Goal: Task Accomplishment & Management: Manage account settings

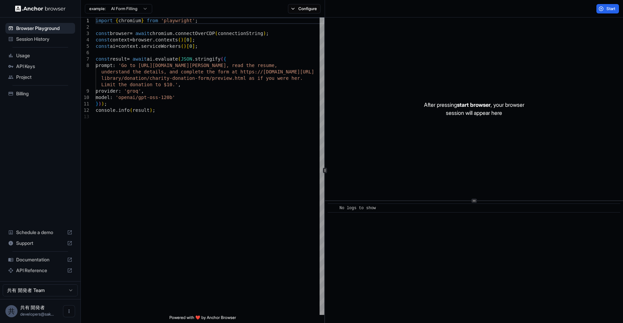
click at [18, 60] on div "Usage" at bounding box center [40, 55] width 70 height 11
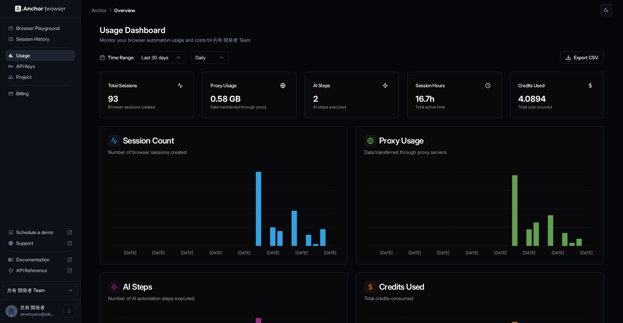
click at [28, 72] on div "Project" at bounding box center [40, 77] width 70 height 11
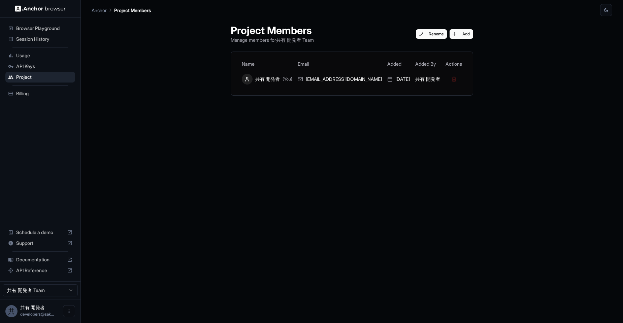
click at [27, 59] on div "Usage" at bounding box center [40, 55] width 70 height 11
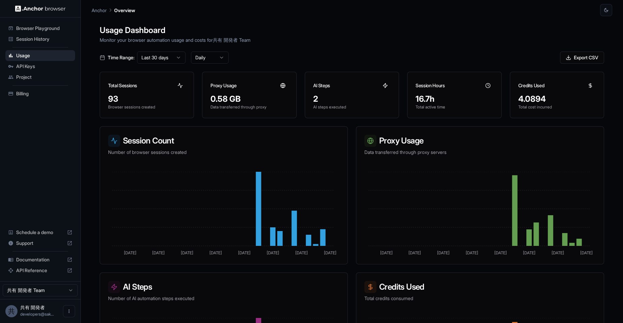
click at [29, 68] on span "API Keys" at bounding box center [44, 66] width 56 height 7
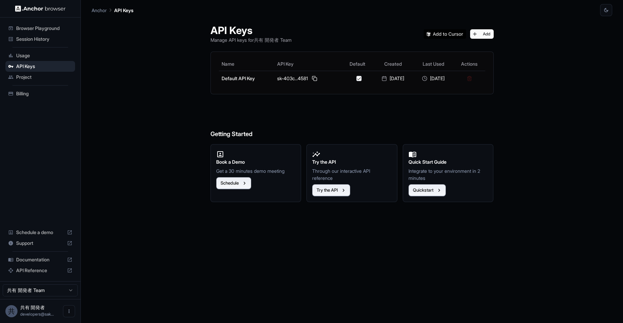
click at [31, 37] on span "Session History" at bounding box center [44, 39] width 56 height 7
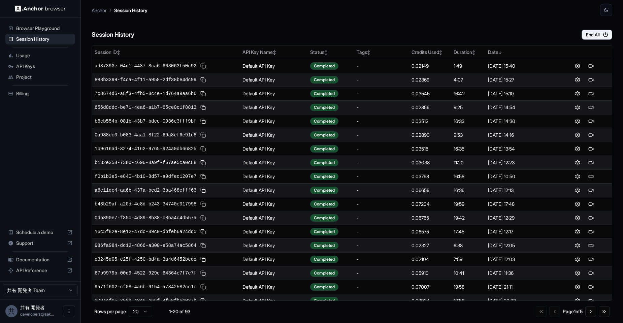
click at [32, 32] on div "Browser Playground" at bounding box center [40, 28] width 70 height 11
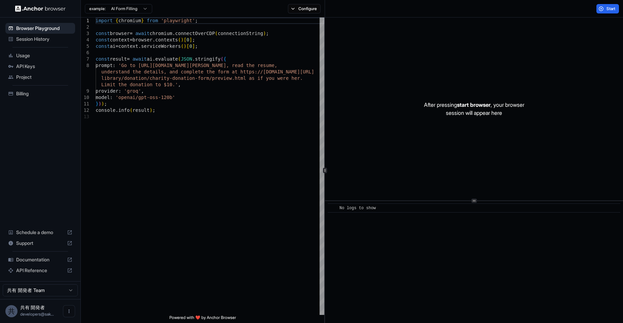
click at [30, 61] on div "API Keys" at bounding box center [40, 66] width 70 height 11
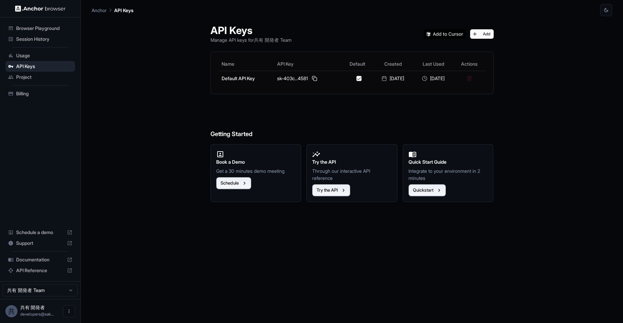
click at [30, 57] on span "Usage" at bounding box center [44, 55] width 56 height 7
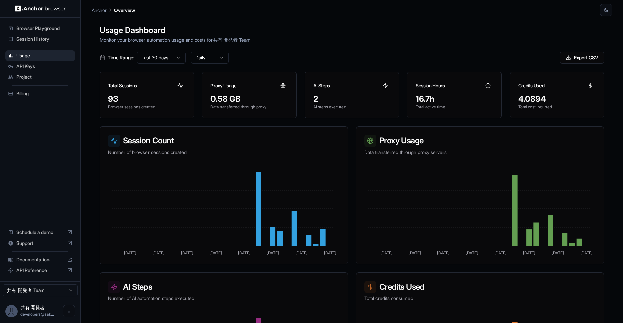
click at [585, 83] on div at bounding box center [590, 85] width 11 height 11
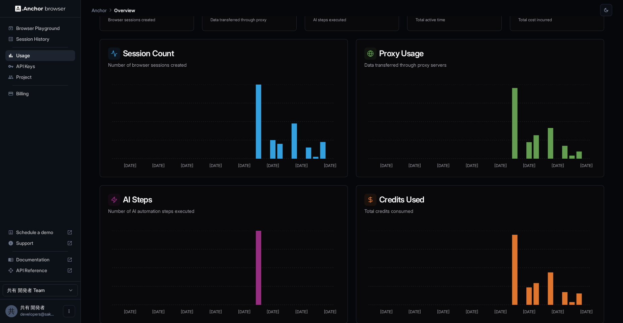
scroll to position [88, 0]
click at [42, 95] on span "Billing" at bounding box center [44, 93] width 56 height 7
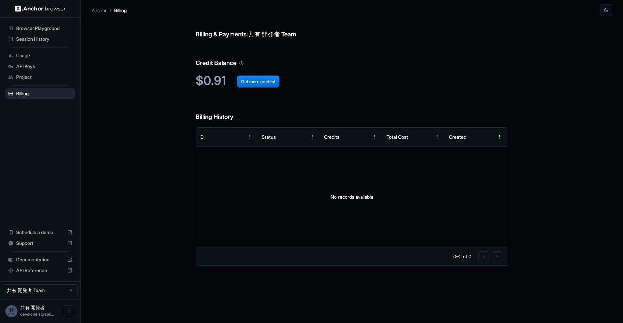
click at [46, 60] on div "Usage" at bounding box center [40, 55] width 70 height 11
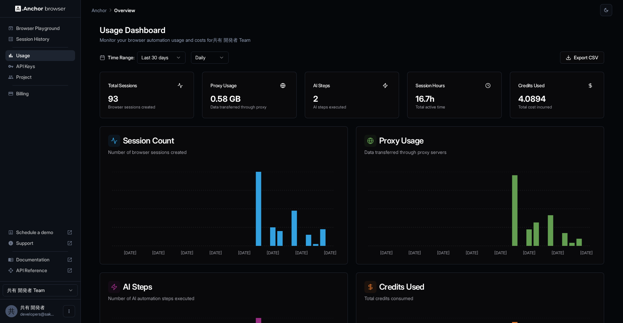
click at [46, 36] on span "Session History" at bounding box center [44, 39] width 56 height 7
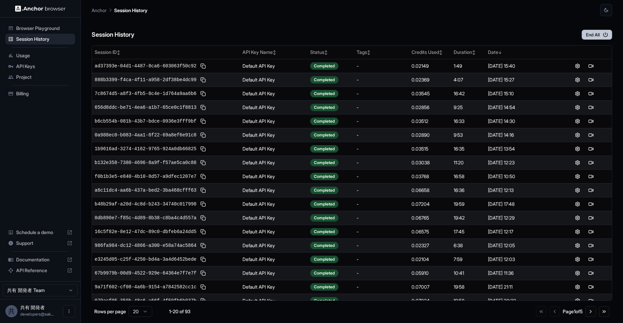
click at [589, 39] on button "End All" at bounding box center [597, 35] width 31 height 10
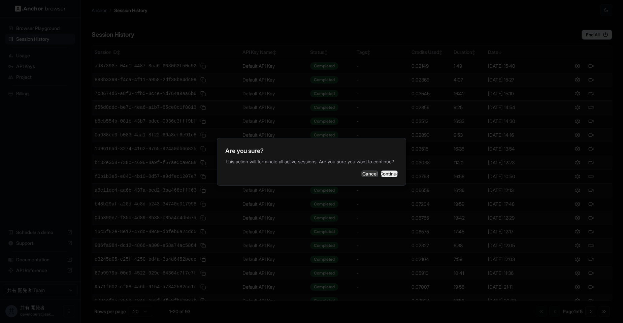
click at [393, 174] on button "Continue" at bounding box center [389, 173] width 17 height 7
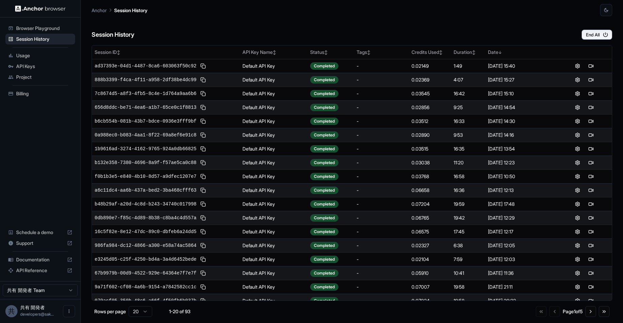
click at [30, 28] on span "Browser Playground" at bounding box center [44, 28] width 56 height 7
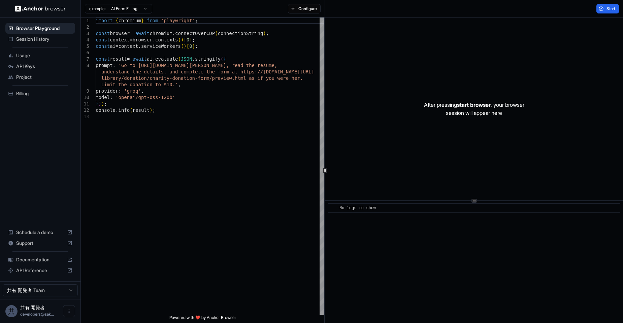
click at [35, 42] on span "Session History" at bounding box center [44, 39] width 56 height 7
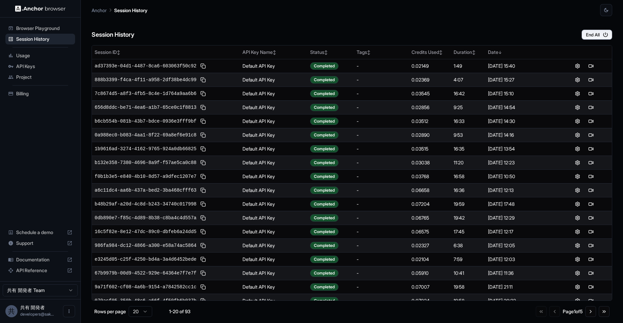
click at [44, 274] on span "API Reference" at bounding box center [40, 270] width 48 height 7
click at [30, 60] on div "Usage" at bounding box center [40, 55] width 70 height 11
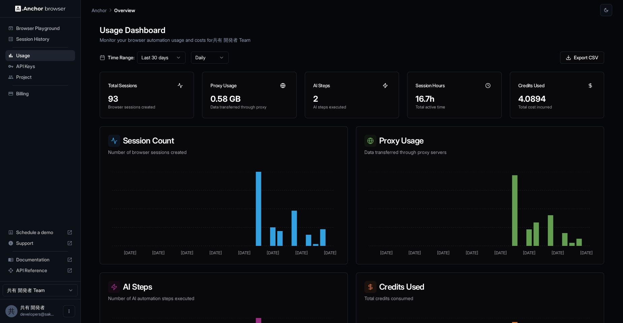
click at [32, 69] on span "API Keys" at bounding box center [44, 66] width 56 height 7
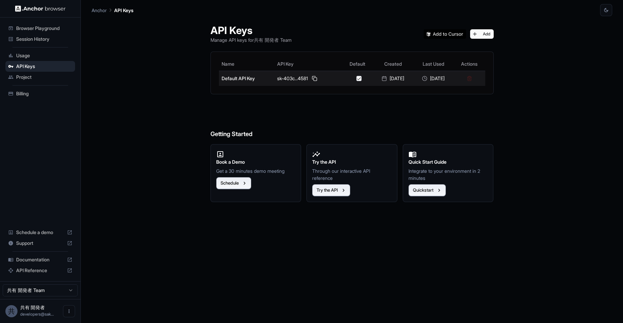
click at [352, 77] on div at bounding box center [359, 78] width 28 height 5
click at [356, 80] on button "button" at bounding box center [358, 78] width 5 height 5
click at [311, 77] on button at bounding box center [315, 78] width 8 height 8
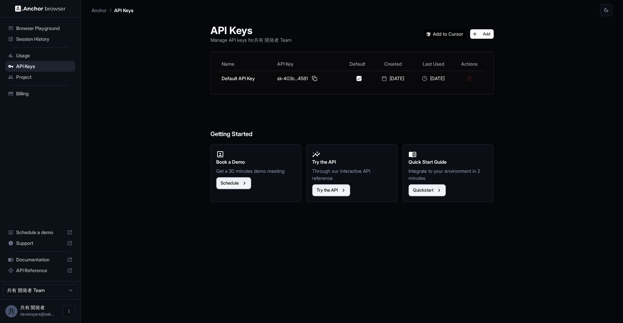
click at [32, 56] on span "Usage" at bounding box center [44, 55] width 56 height 7
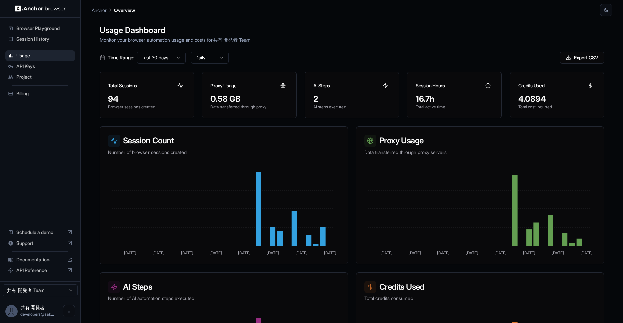
click at [34, 39] on span "Session History" at bounding box center [44, 39] width 56 height 7
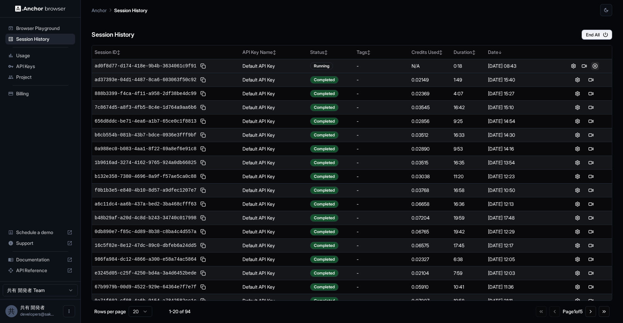
click at [594, 66] on button at bounding box center [595, 66] width 8 height 8
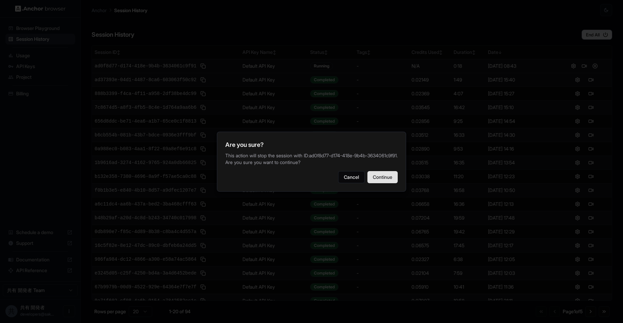
click at [385, 181] on button "Continue" at bounding box center [382, 177] width 30 height 12
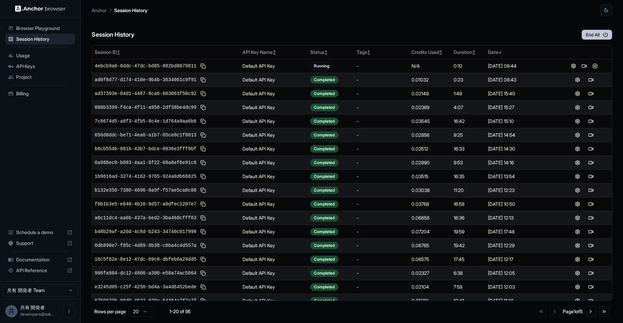
click at [590, 38] on button "End All" at bounding box center [597, 35] width 31 height 10
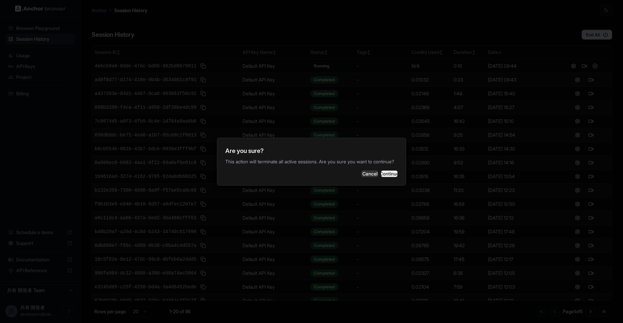
click at [383, 177] on button "Continue" at bounding box center [389, 173] width 17 height 7
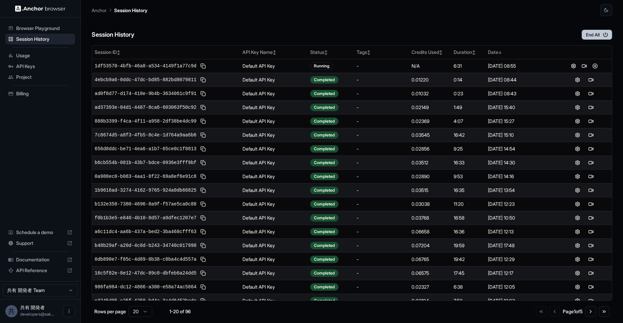
click at [598, 34] on button "End All" at bounding box center [597, 35] width 31 height 10
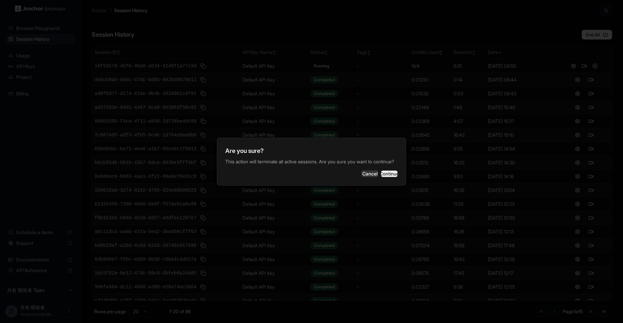
click at [392, 170] on button "Continue" at bounding box center [389, 173] width 17 height 7
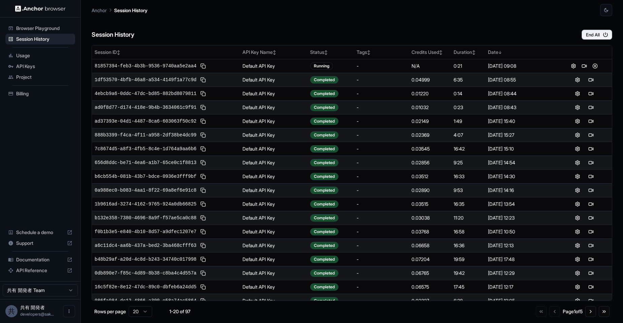
click at [600, 27] on div "Session History End All" at bounding box center [352, 28] width 521 height 24
click at [599, 35] on button "End All" at bounding box center [597, 35] width 31 height 10
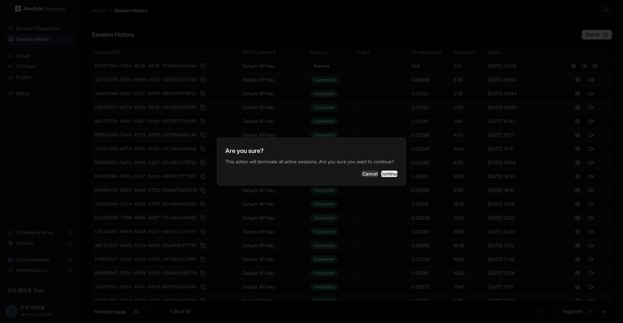
click at [387, 175] on button "Continue" at bounding box center [389, 173] width 17 height 7
